Goal: Task Accomplishment & Management: Complete application form

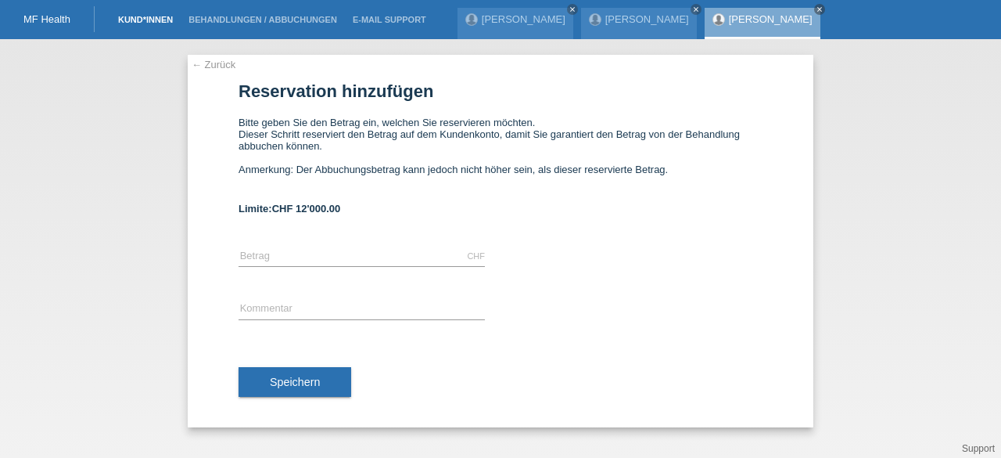
click at [143, 18] on link "Kund*innen" at bounding box center [145, 19] width 70 height 9
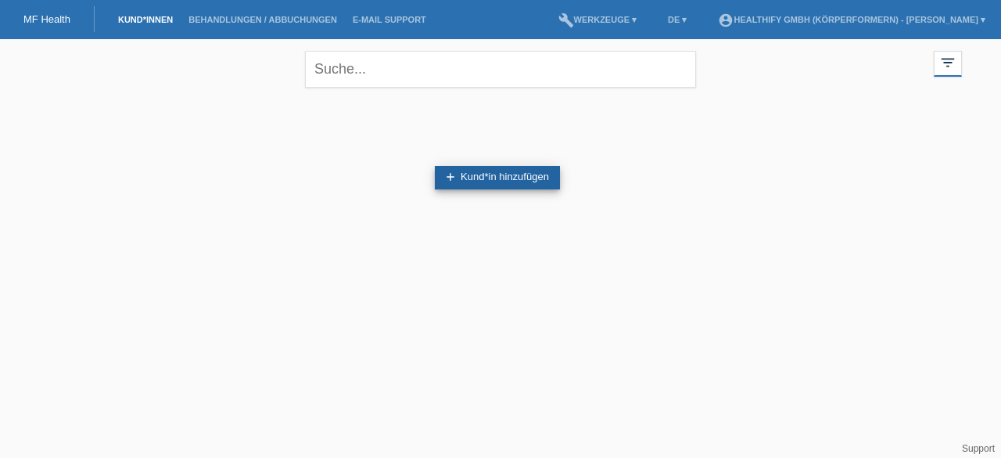
click at [514, 168] on link "add Kund*in hinzufügen" at bounding box center [497, 177] width 125 height 23
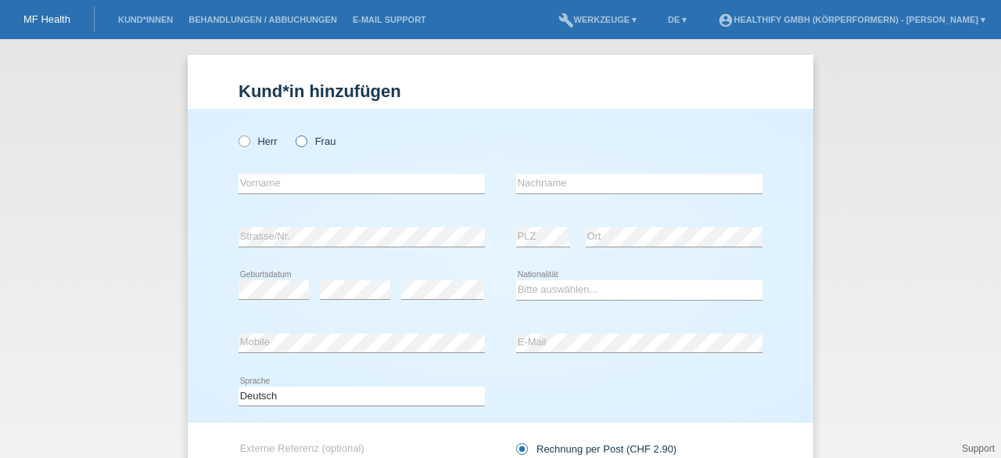
click at [302, 138] on label "Frau" at bounding box center [316, 141] width 40 height 12
click at [302, 138] on input "Frau" at bounding box center [301, 140] width 10 height 10
radio input "true"
